Goal: Information Seeking & Learning: Learn about a topic

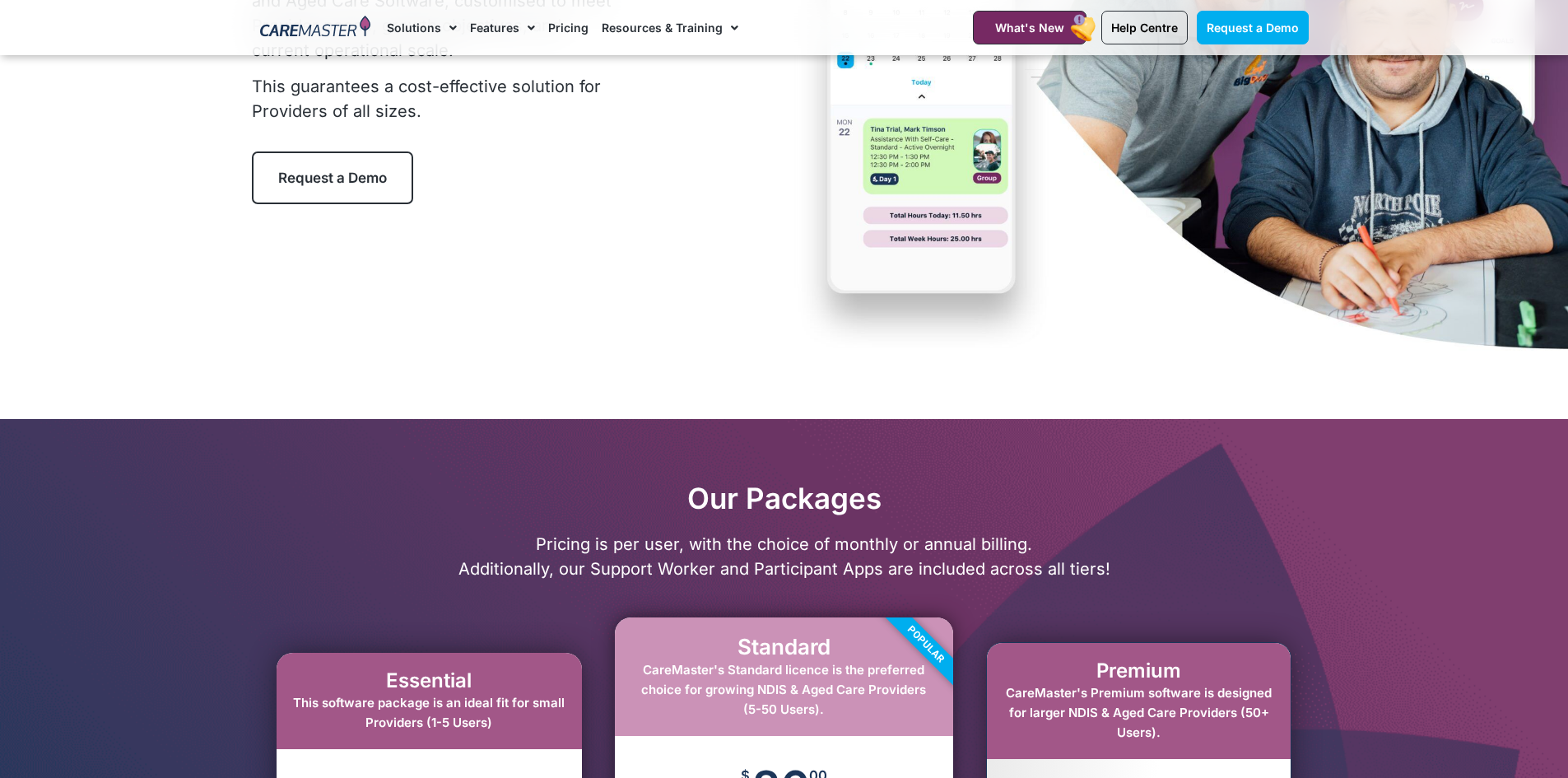
scroll to position [329, 0]
click at [558, 27] on link "Pricing" at bounding box center [568, 28] width 41 height 56
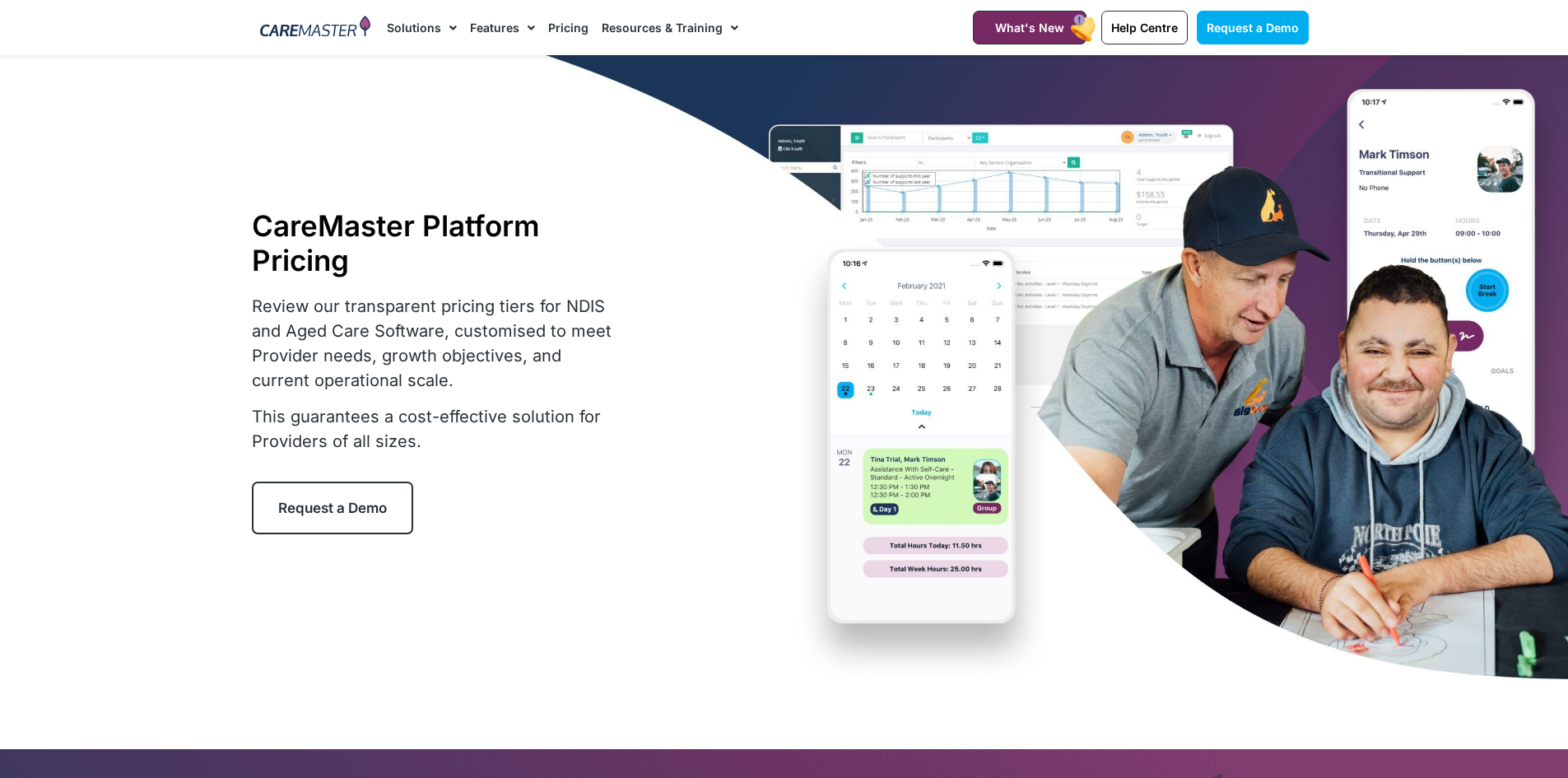
click at [616, 31] on link "Resources & Training" at bounding box center [670, 28] width 137 height 56
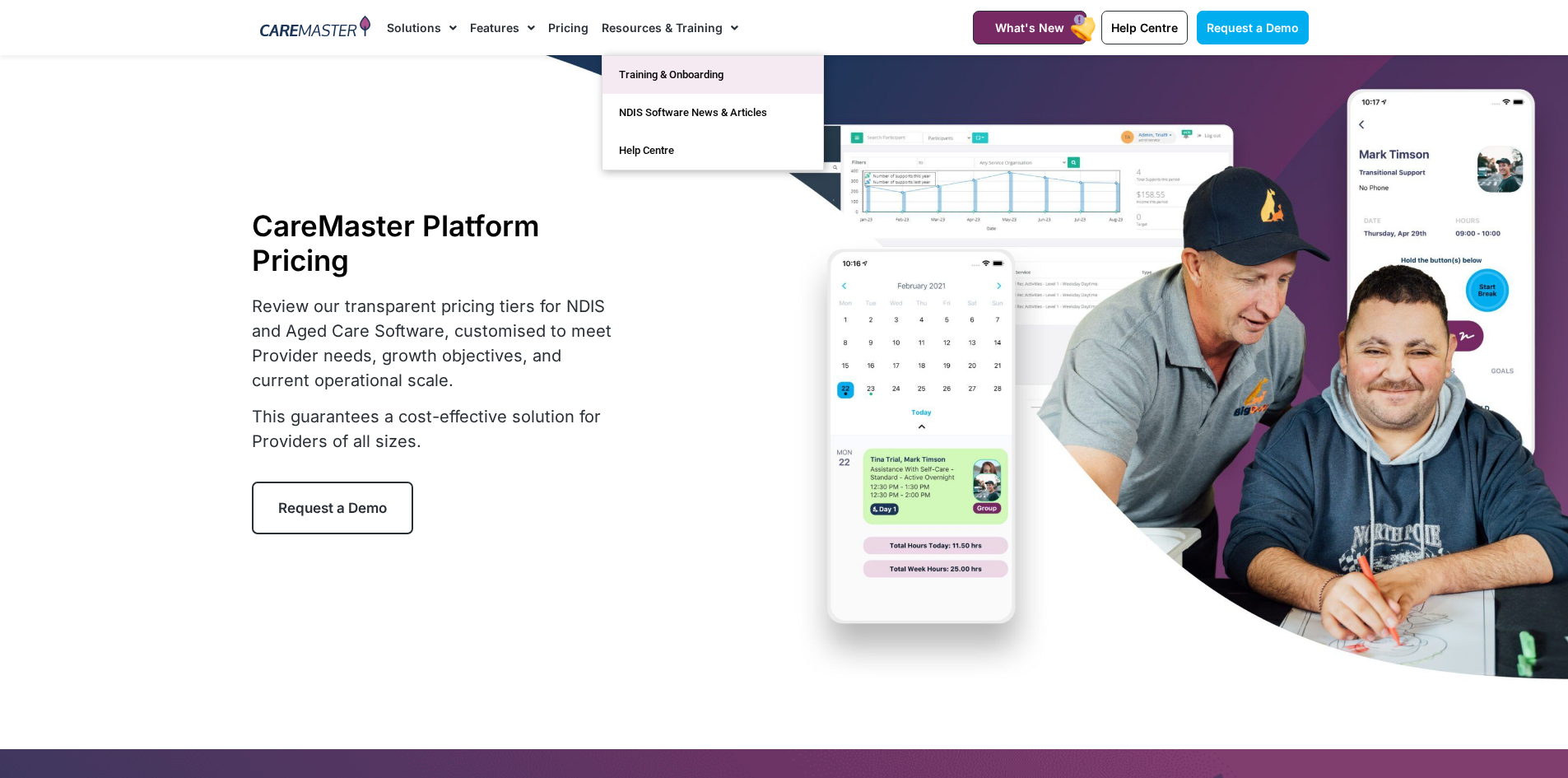
click at [620, 74] on link "Training & Onboarding" at bounding box center [713, 74] width 220 height 38
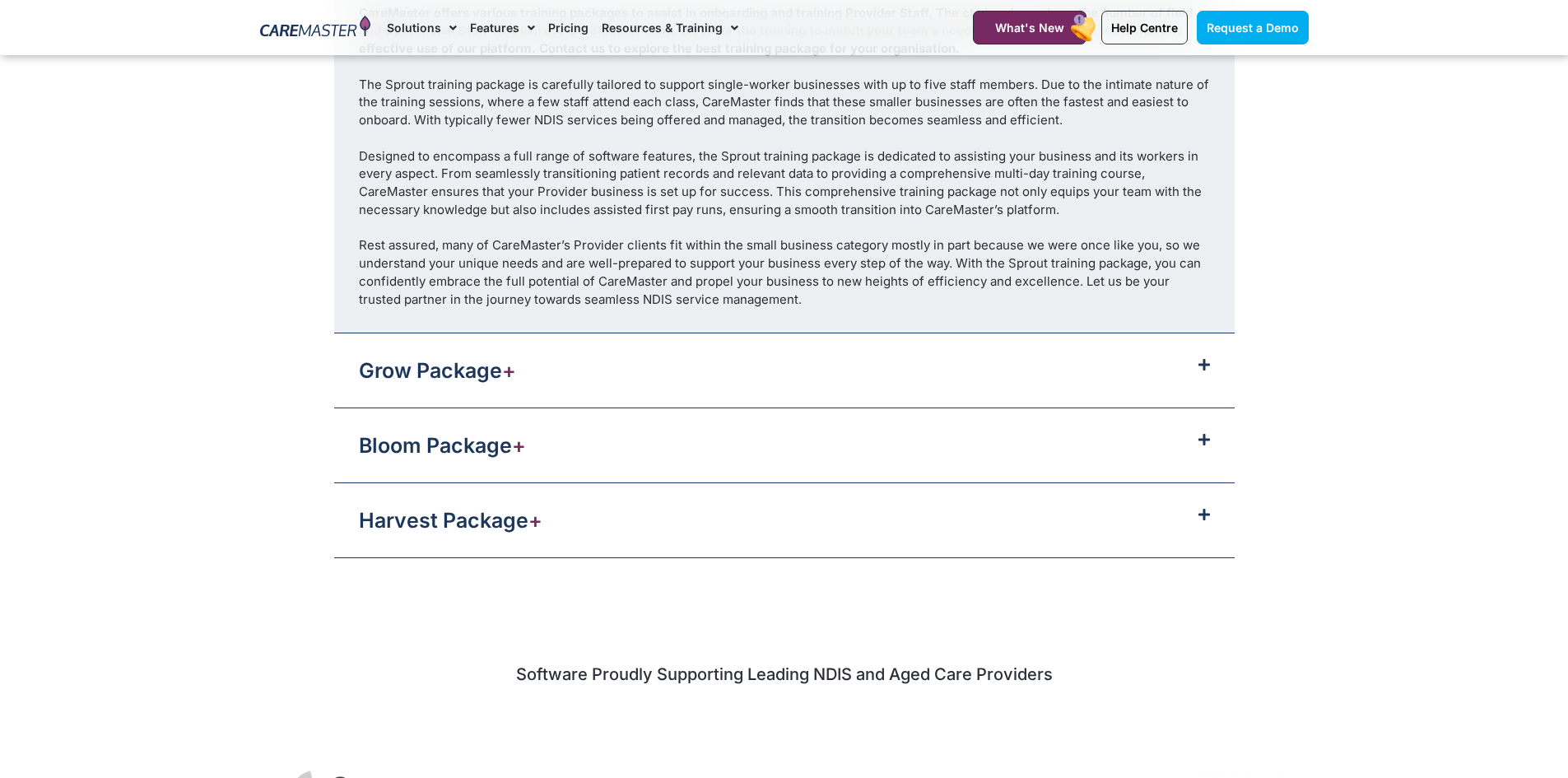
scroll to position [2140, 0]
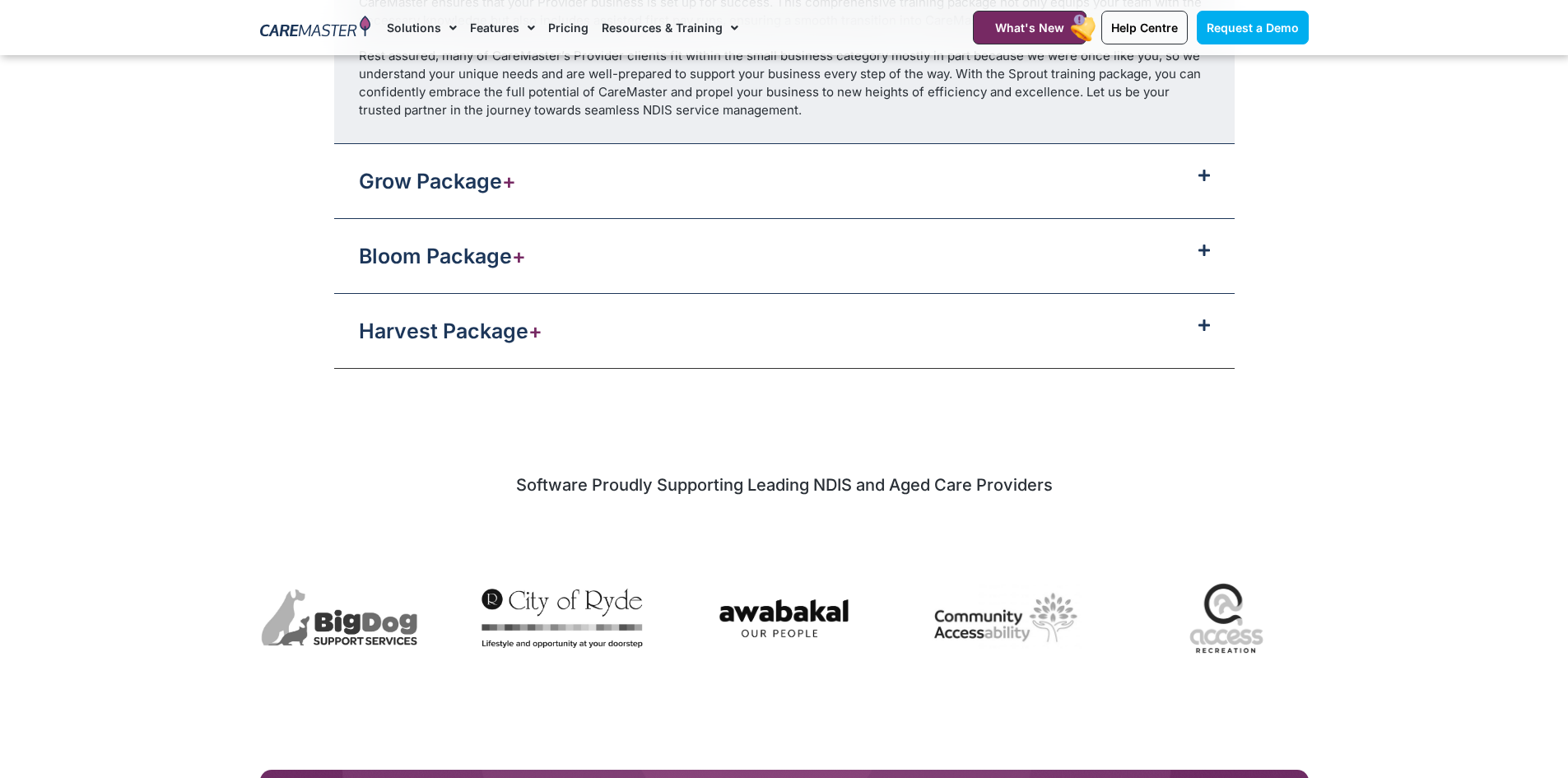
click at [1208, 169] on icon at bounding box center [1204, 174] width 12 height 13
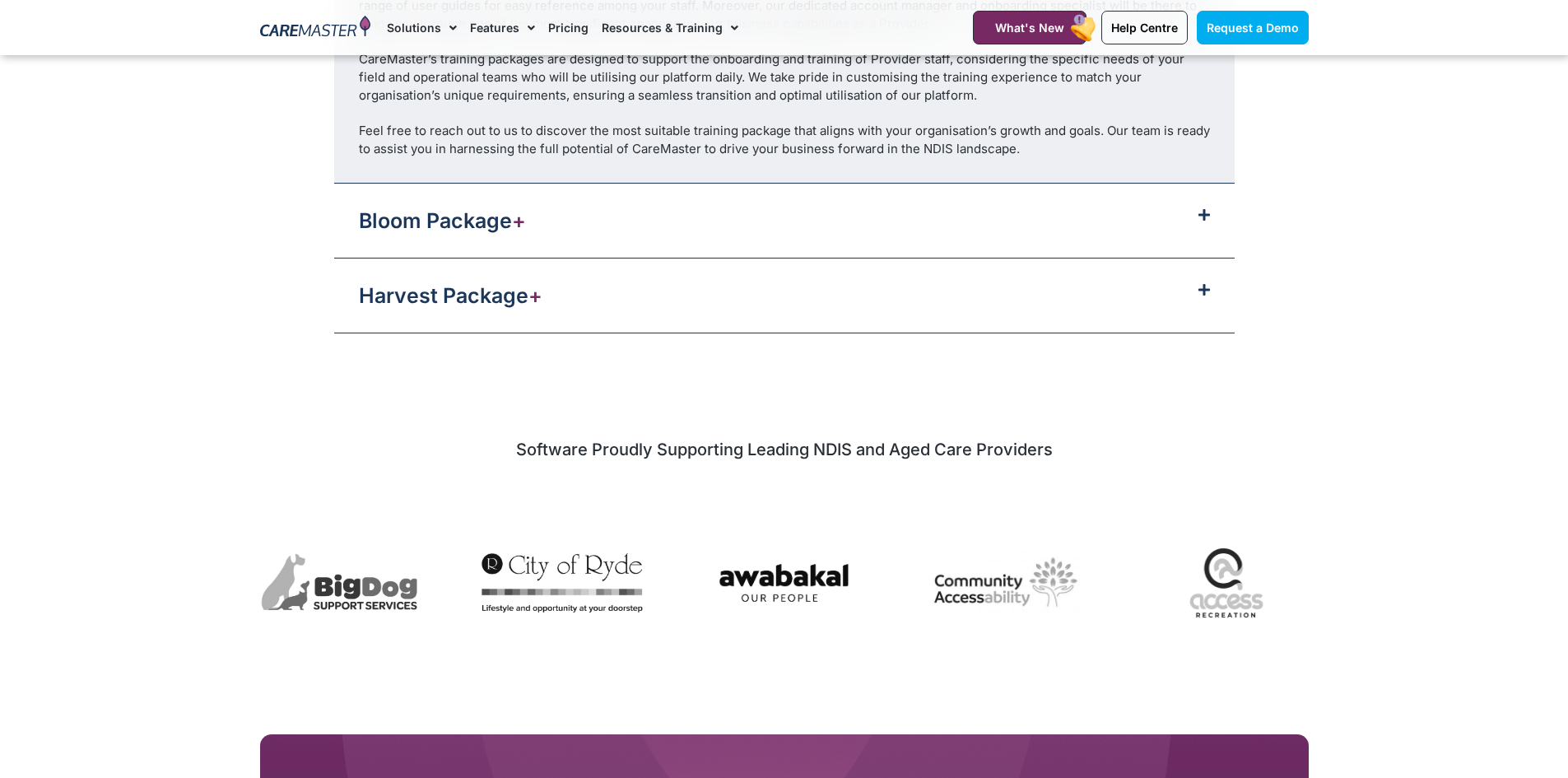
click at [1201, 234] on div "Bloom Package +" at bounding box center [784, 220] width 900 height 74
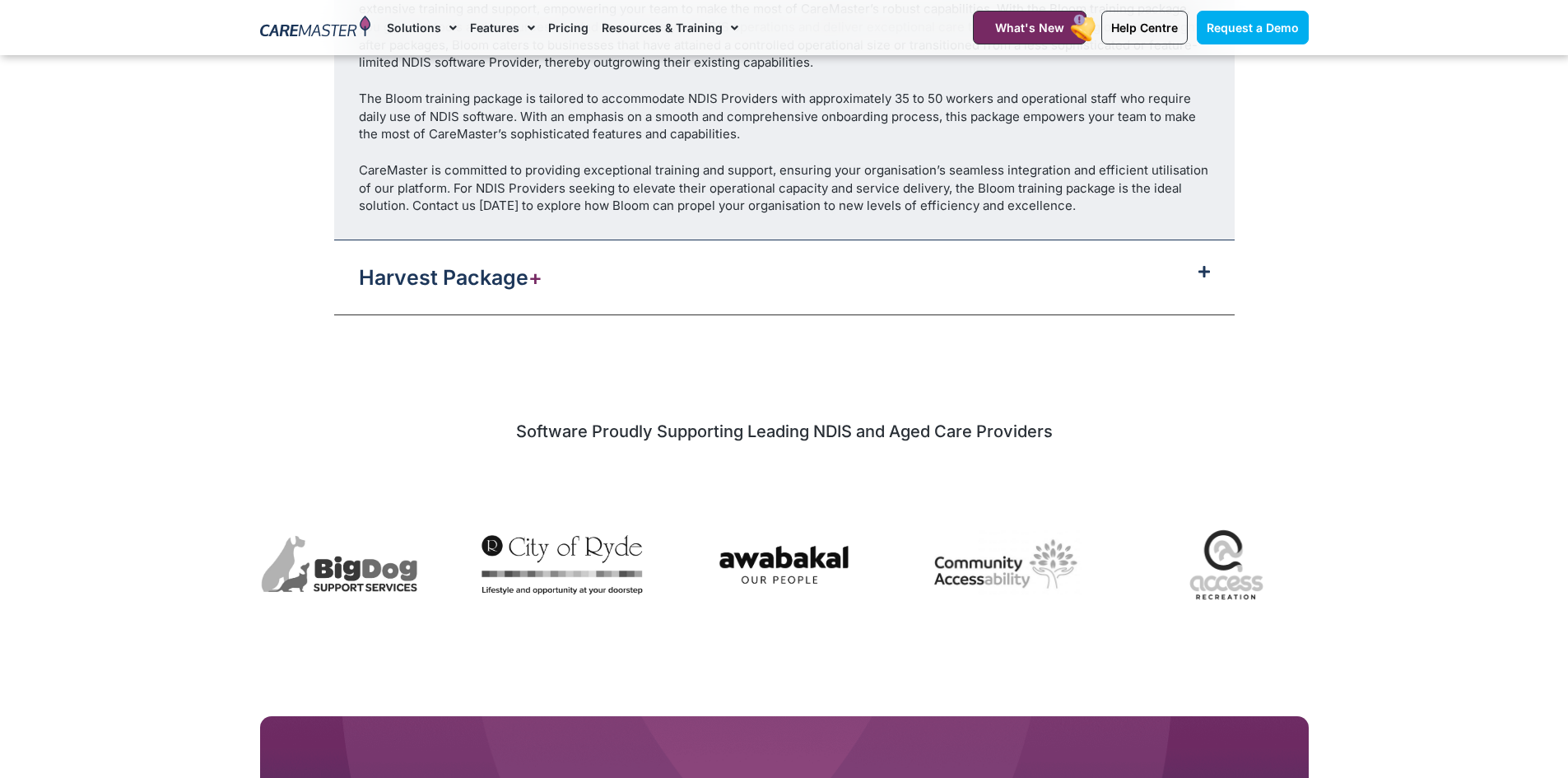
click at [1200, 265] on icon at bounding box center [1204, 271] width 12 height 13
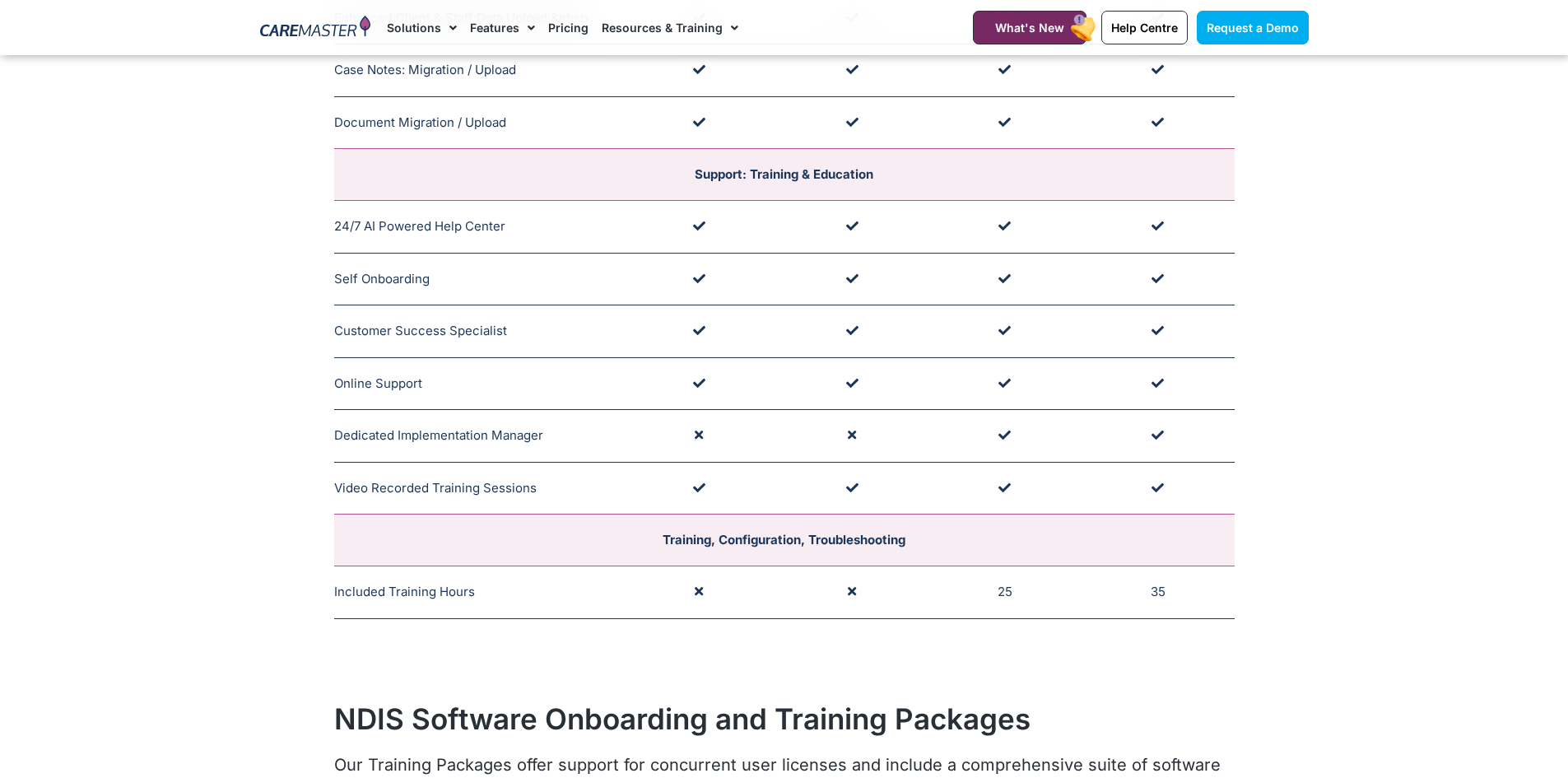
scroll to position [1234, 0]
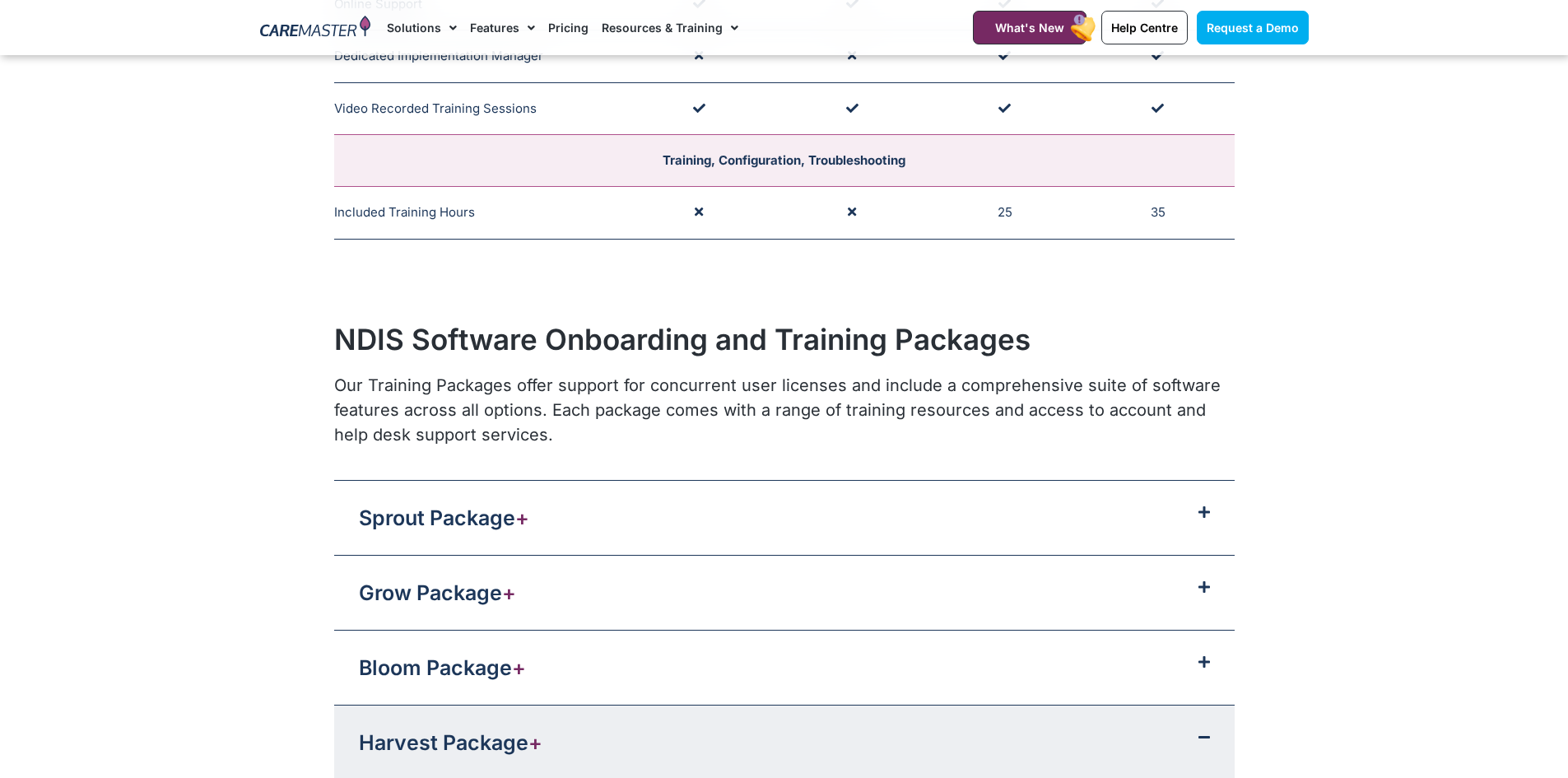
click at [550, 530] on div "Sprout Package +" at bounding box center [784, 517] width 900 height 74
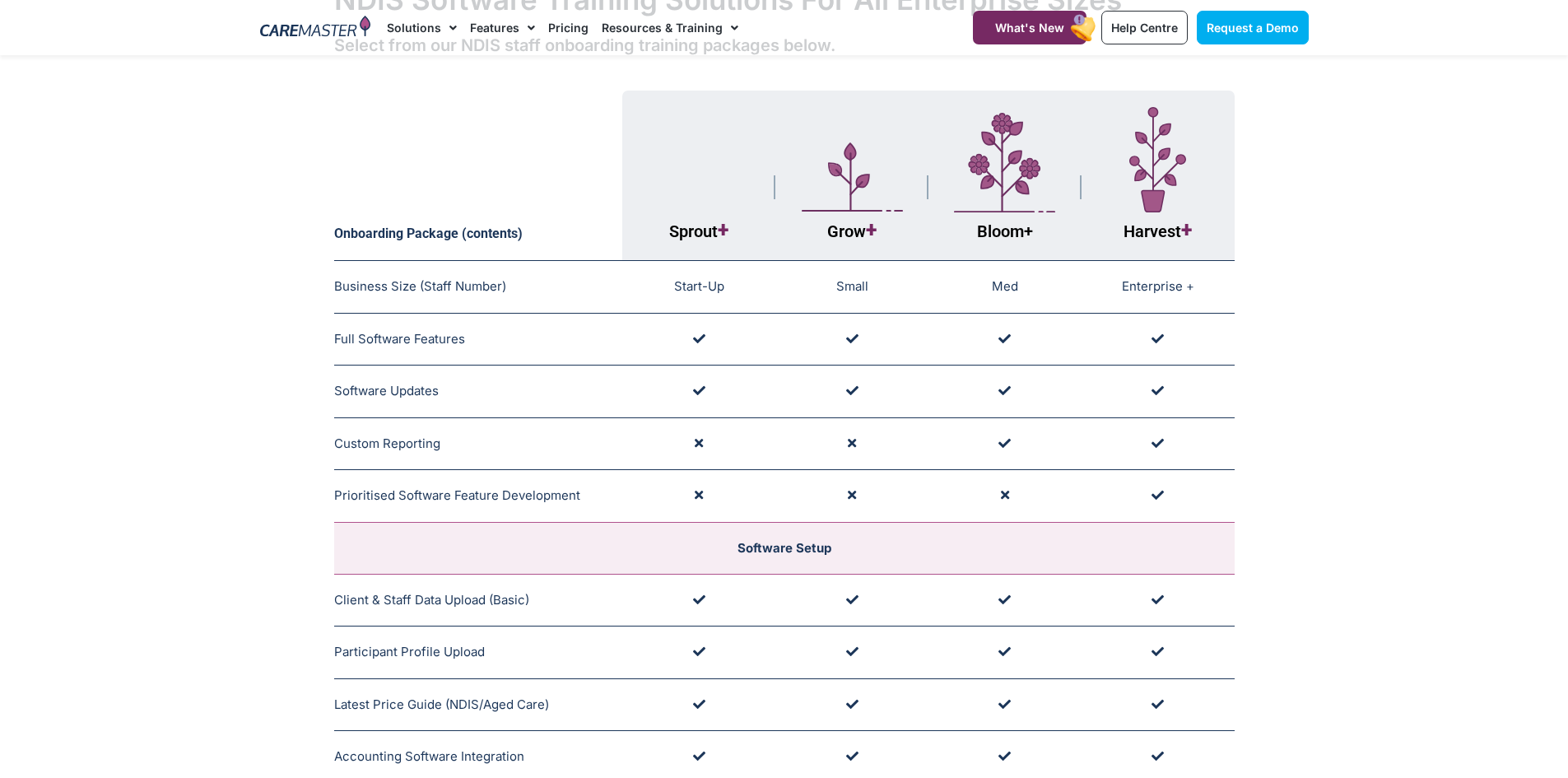
scroll to position [0, 0]
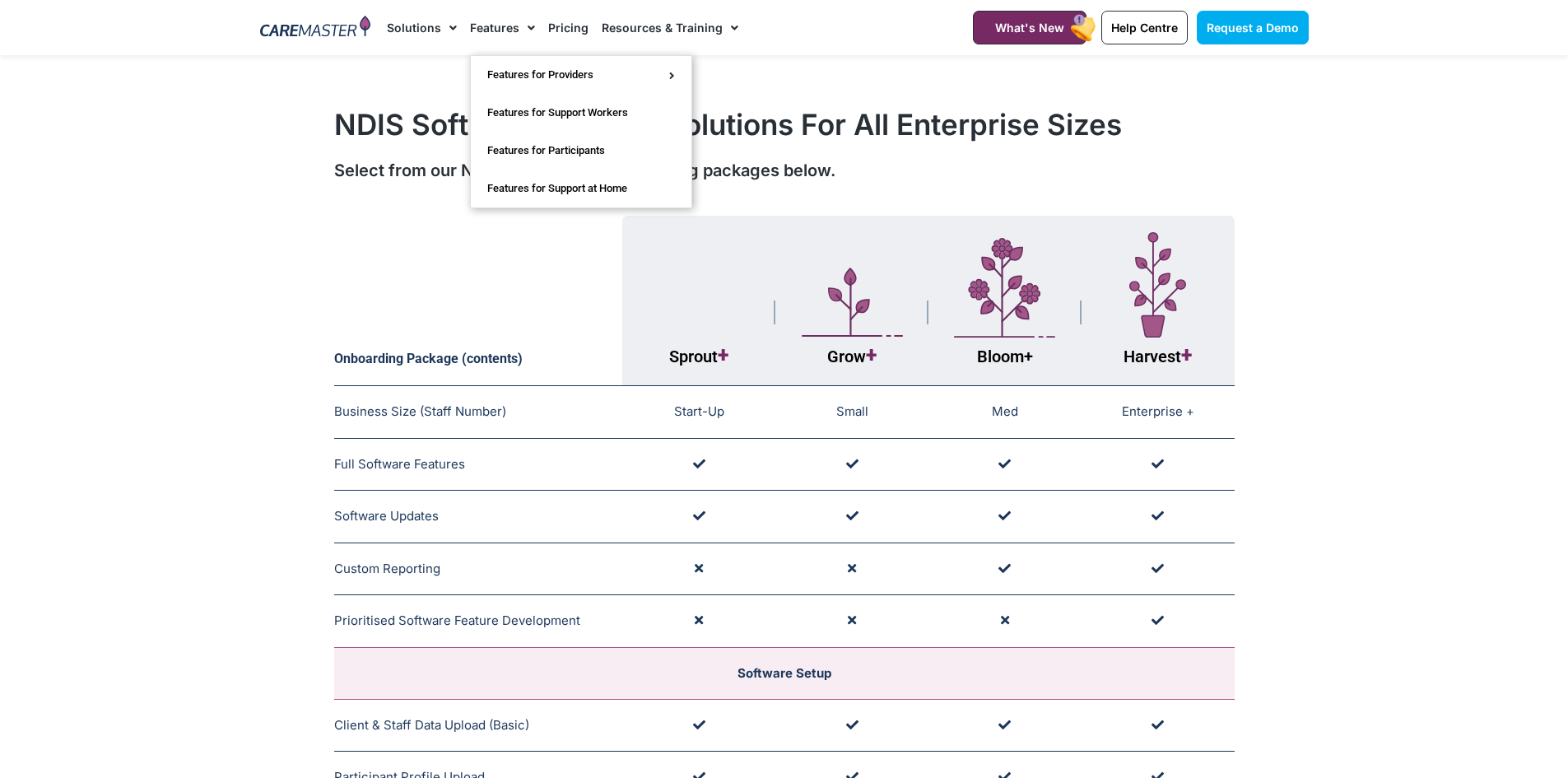
click at [679, 30] on link "Resources & Training" at bounding box center [670, 28] width 137 height 56
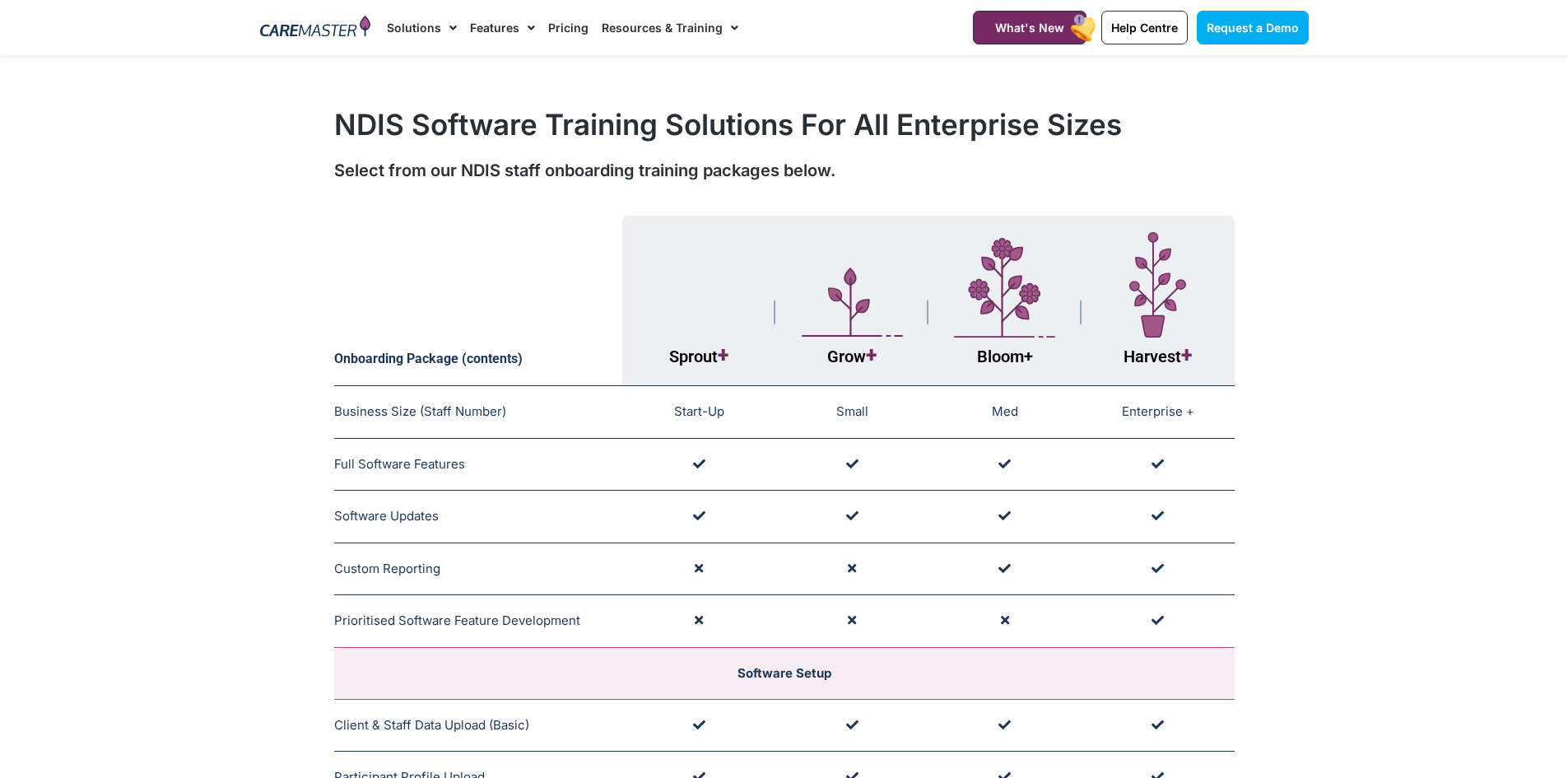
click at [678, 31] on link "Resources & Training" at bounding box center [670, 28] width 137 height 56
